Goal: Task Accomplishment & Management: Manage account settings

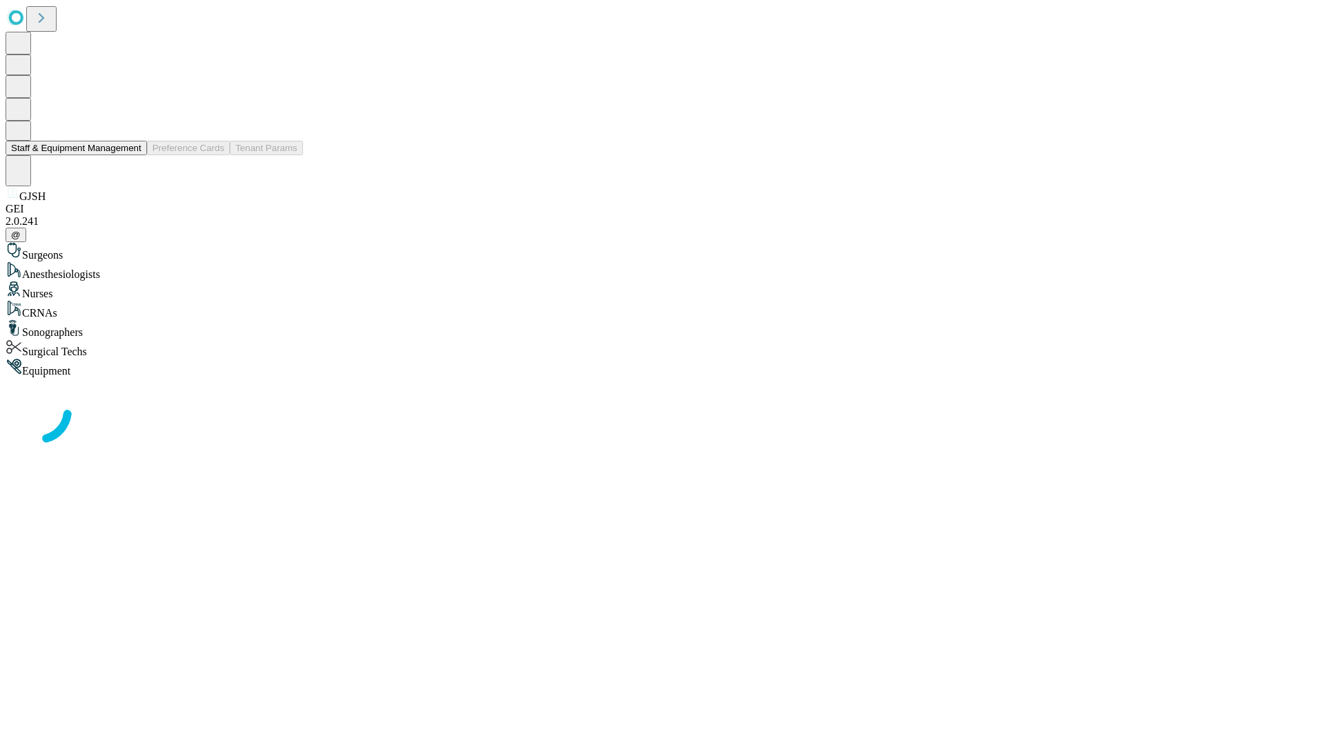
click at [132, 155] on button "Staff & Equipment Management" at bounding box center [76, 148] width 141 height 14
